Goal: Information Seeking & Learning: Learn about a topic

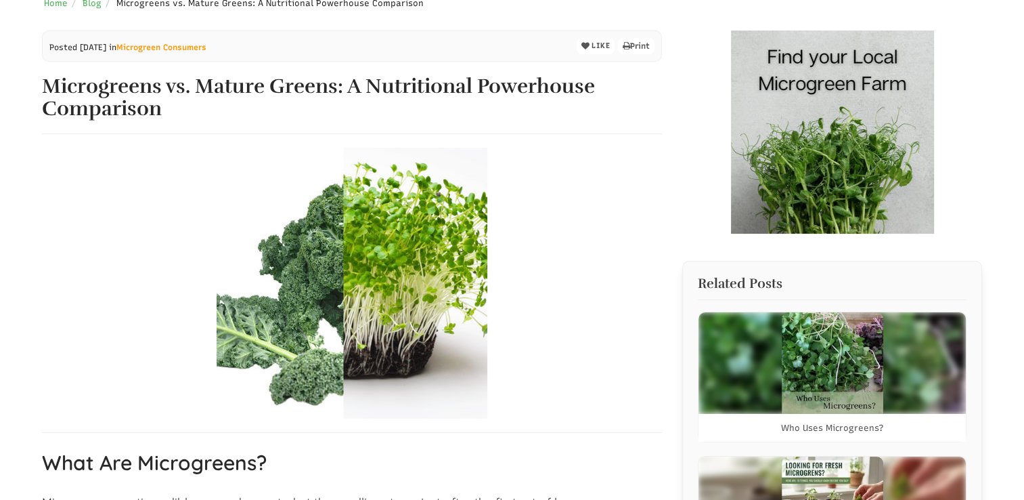
scroll to position [271, 0]
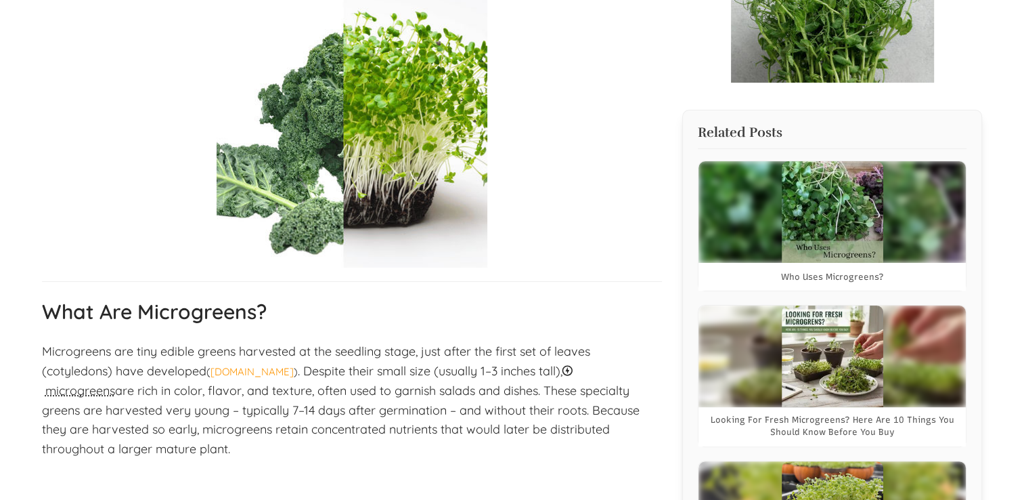
select select "تطبيق مصغَّر لترجمة اللغة"
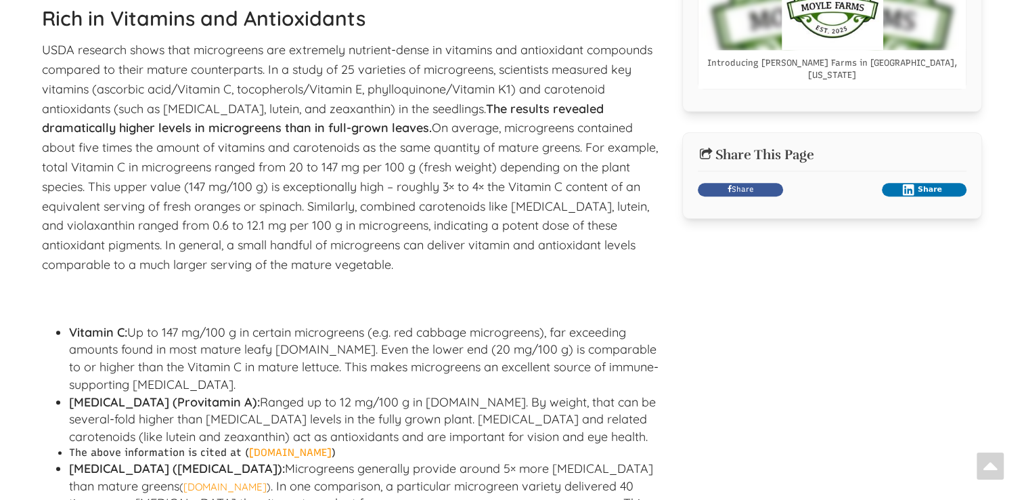
scroll to position [1110, 0]
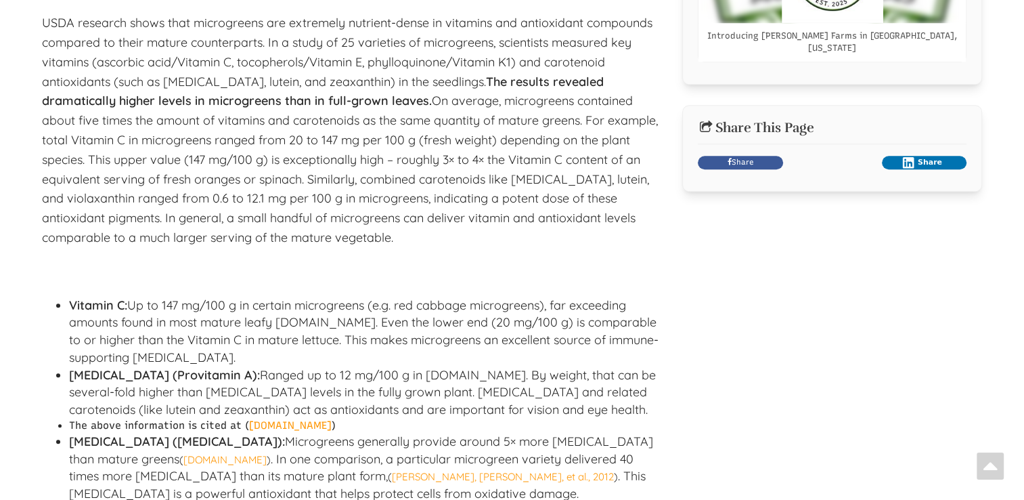
click at [425, 402] on li "[MEDICAL_DATA] (Provitamin A): Ranged up to 12 mg/100 g in [DOMAIN_NAME]. By we…" at bounding box center [366, 392] width 594 height 52
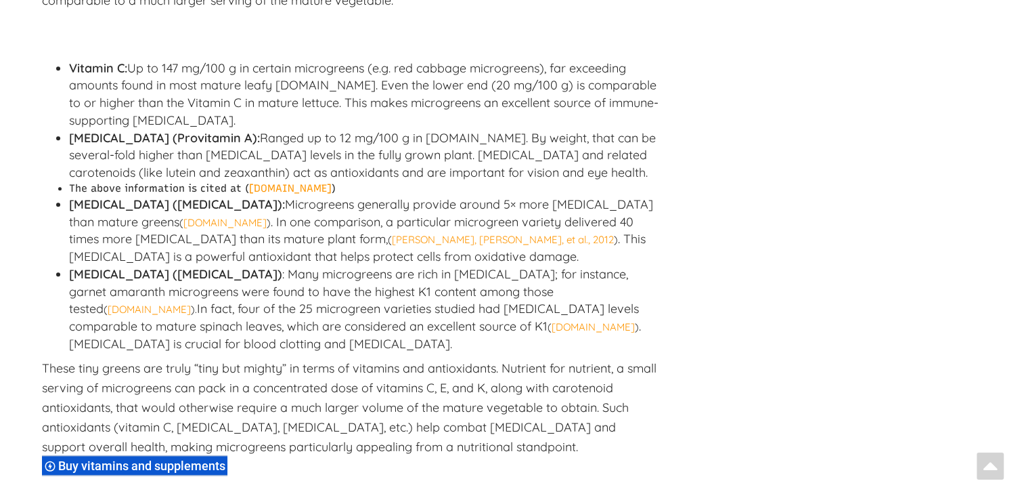
scroll to position [1354, 0]
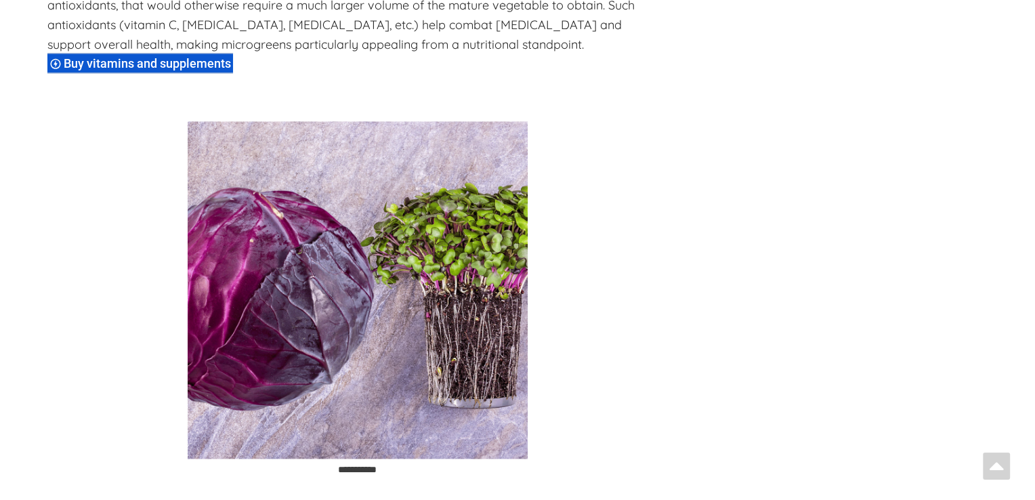
scroll to position [1815, 0]
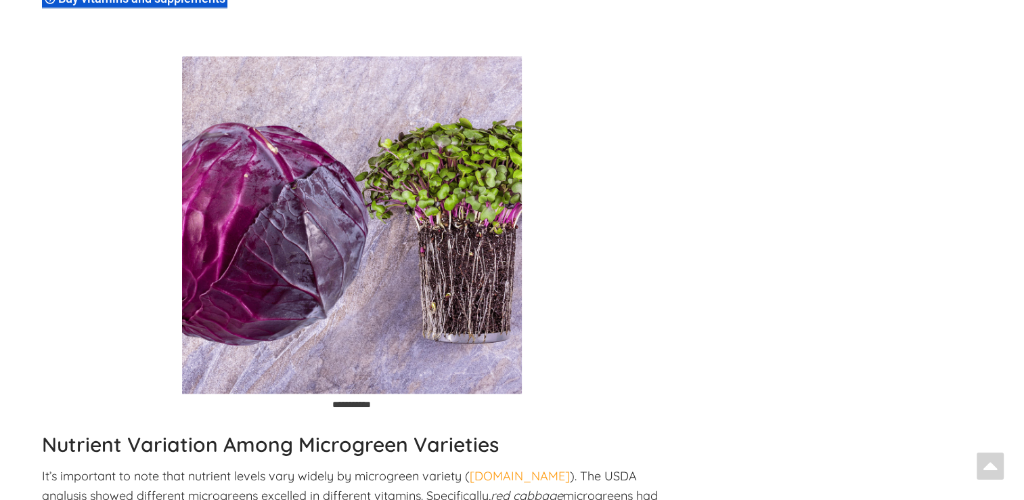
click at [436, 272] on img at bounding box center [352, 224] width 340 height 337
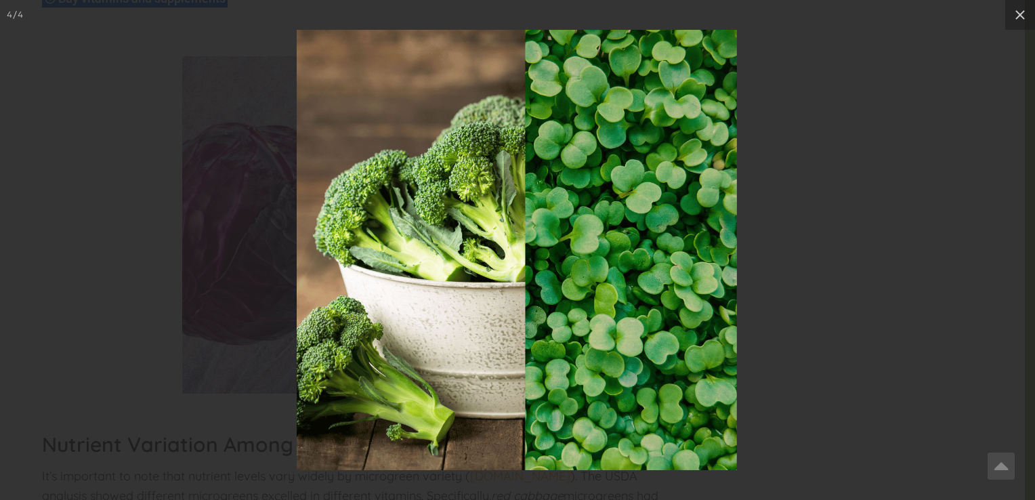
click at [420, 278] on img at bounding box center [517, 250] width 440 height 440
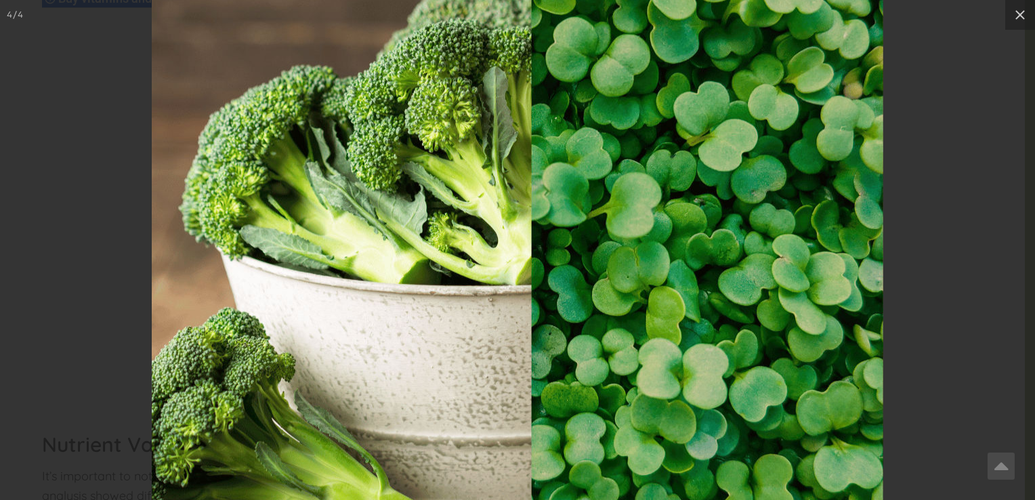
click at [100, 269] on div at bounding box center [517, 250] width 1035 height 500
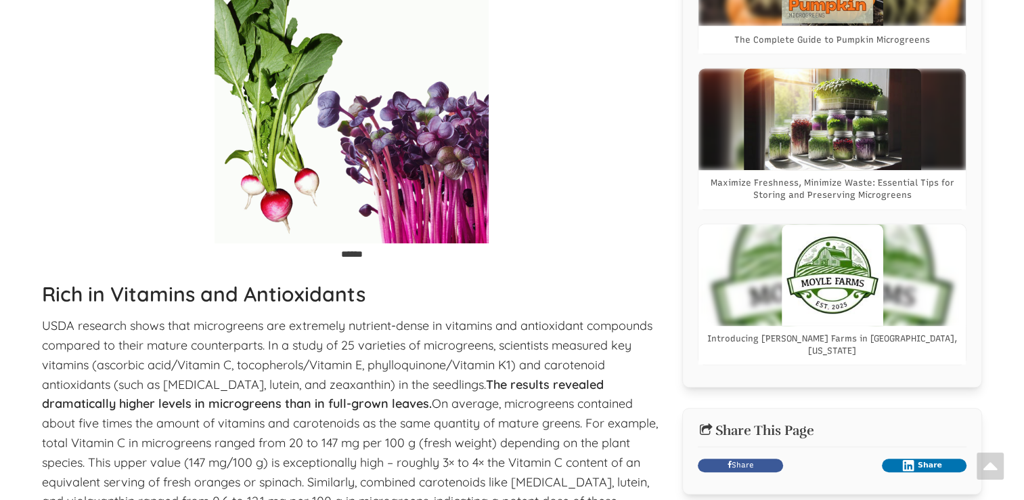
scroll to position [804, 0]
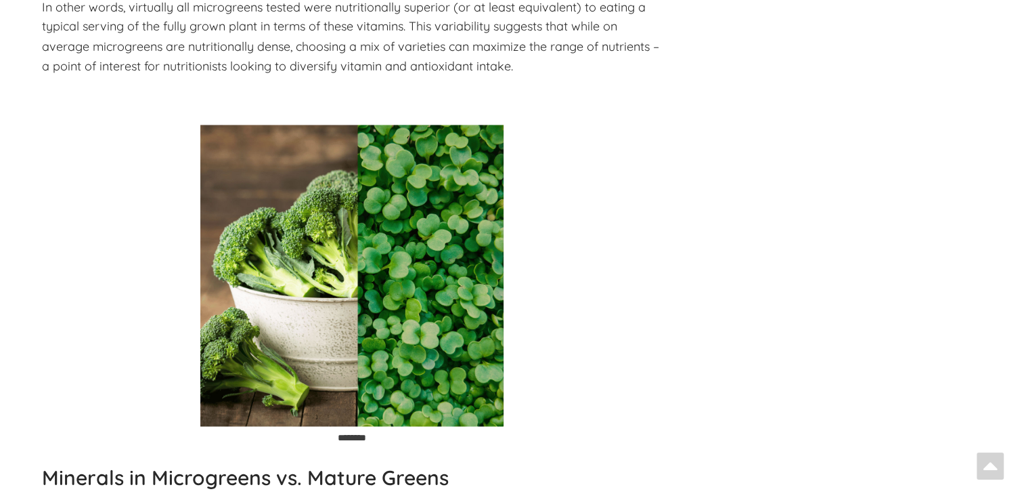
scroll to position [2526, 0]
